Goal: Information Seeking & Learning: Understand process/instructions

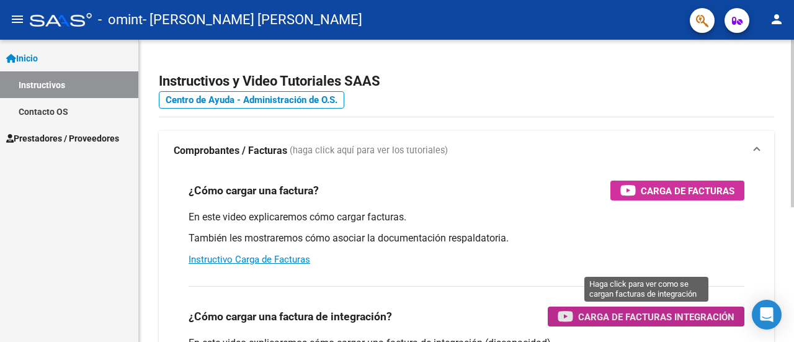
click at [650, 316] on span "Carga de Facturas Integración" at bounding box center [656, 317] width 156 height 16
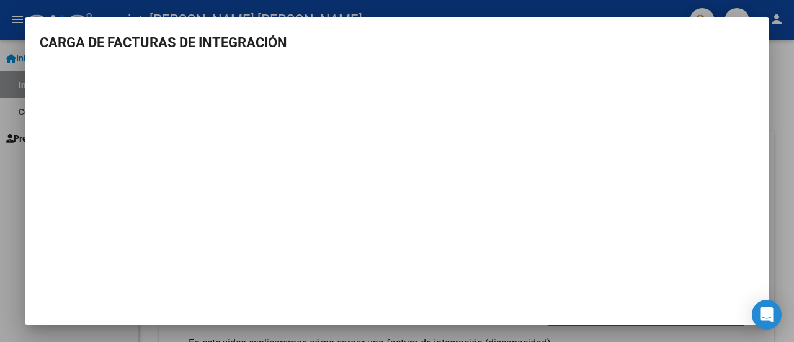
click at [785, 48] on div at bounding box center [397, 171] width 794 height 342
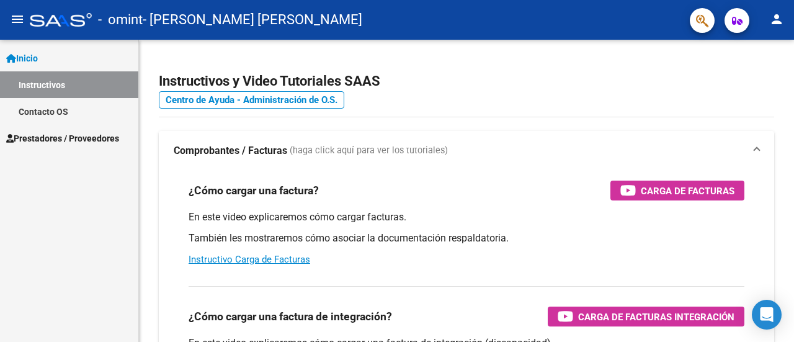
click at [64, 137] on span "Prestadores / Proveedores" at bounding box center [62, 138] width 113 height 14
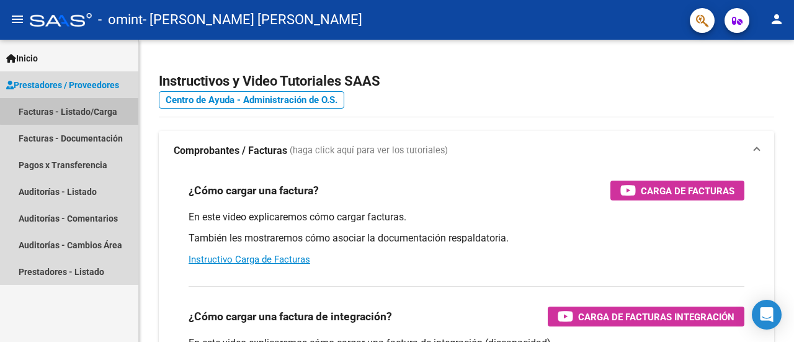
click at [87, 110] on link "Facturas - Listado/Carga" at bounding box center [69, 111] width 138 height 27
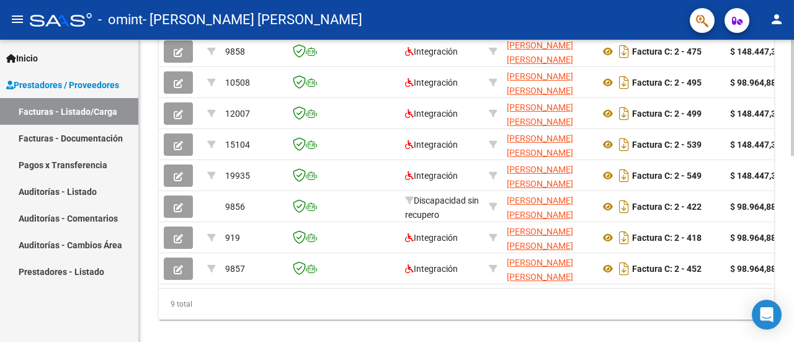
scroll to position [484, 0]
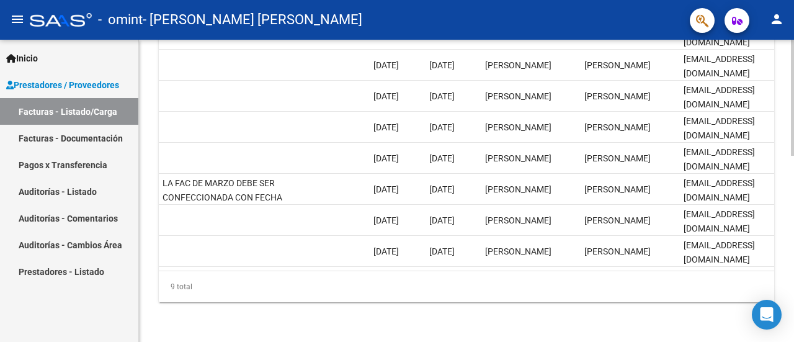
scroll to position [182, 0]
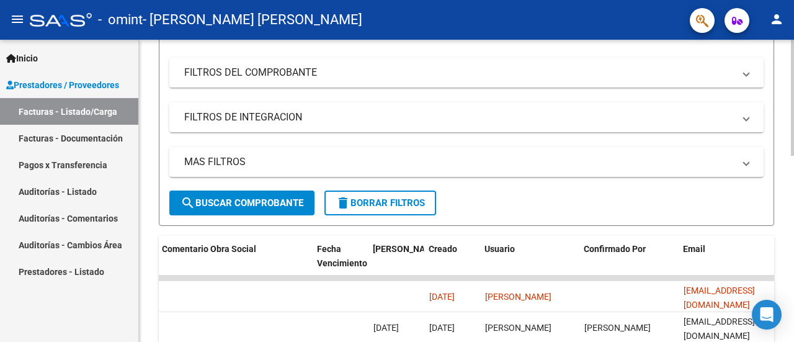
click at [792, 45] on div at bounding box center [792, 191] width 3 height 302
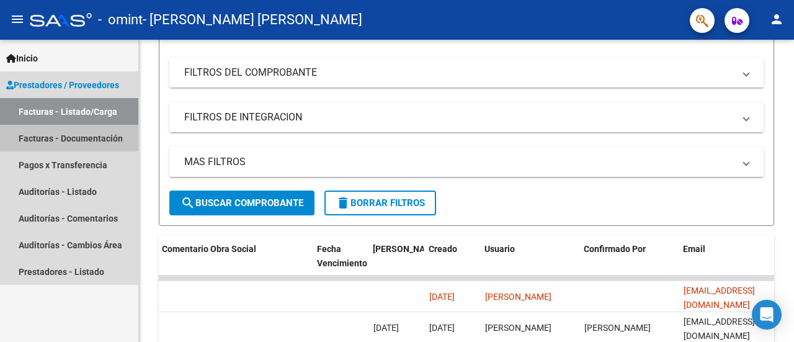
click at [84, 138] on link "Facturas - Documentación" at bounding box center [69, 138] width 138 height 27
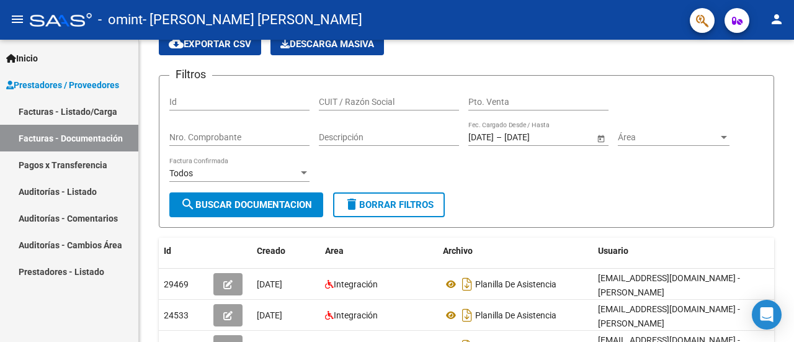
scroll to position [182, 0]
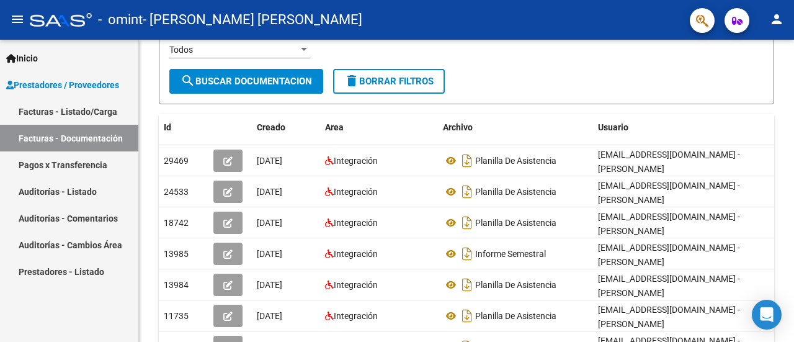
drag, startPoint x: 98, startPoint y: 267, endPoint x: 73, endPoint y: 271, distance: 25.7
click at [73, 271] on link "Prestadores - Listado" at bounding box center [69, 271] width 138 height 27
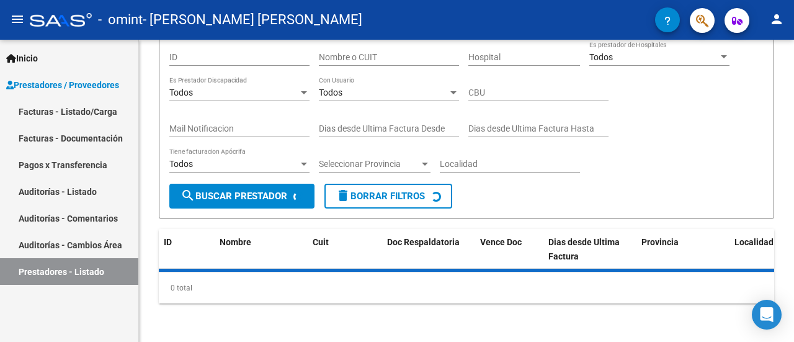
scroll to position [144, 0]
